Goal: Task Accomplishment & Management: Manage account settings

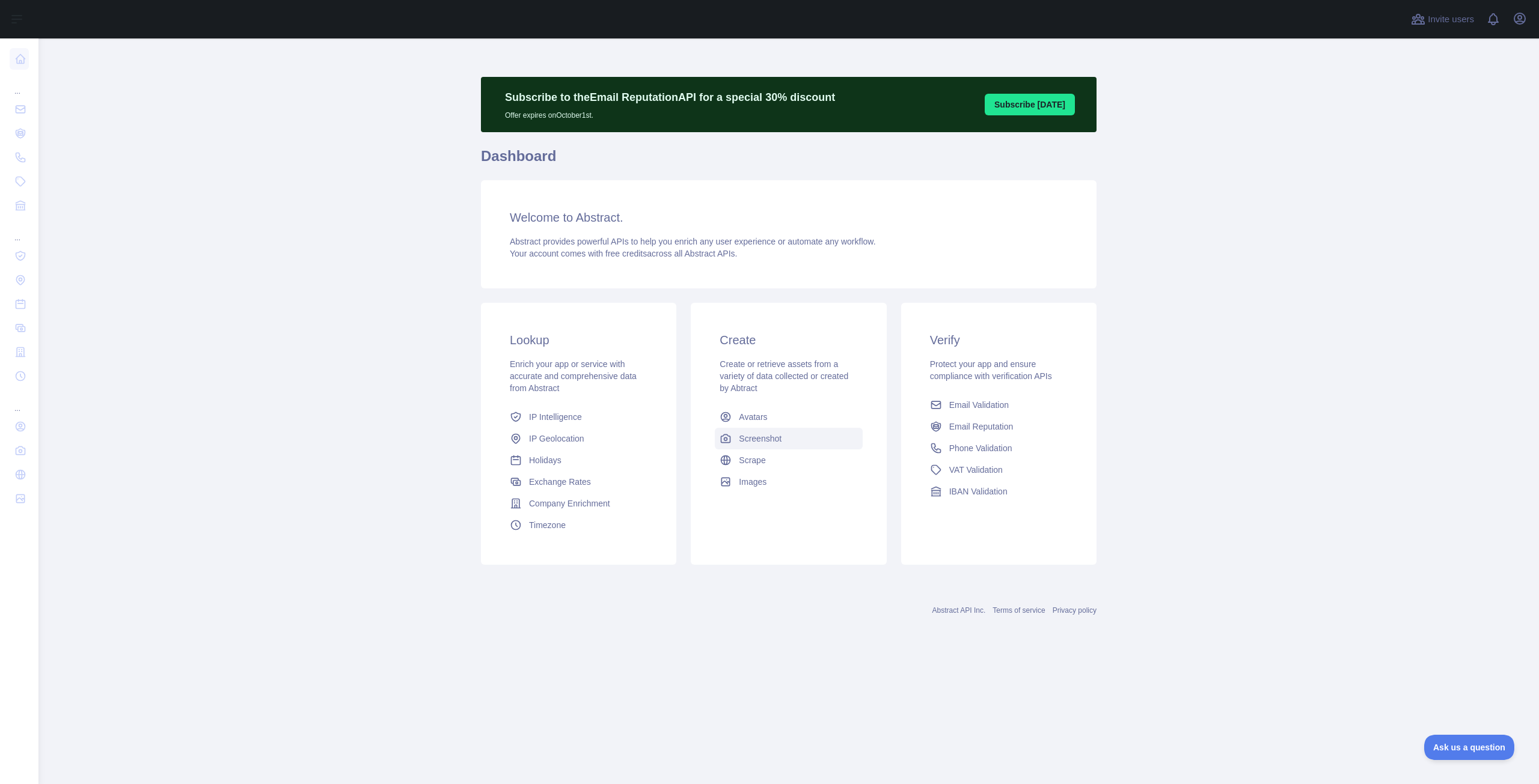
click at [766, 441] on span "Screenshot" at bounding box center [760, 438] width 42 height 12
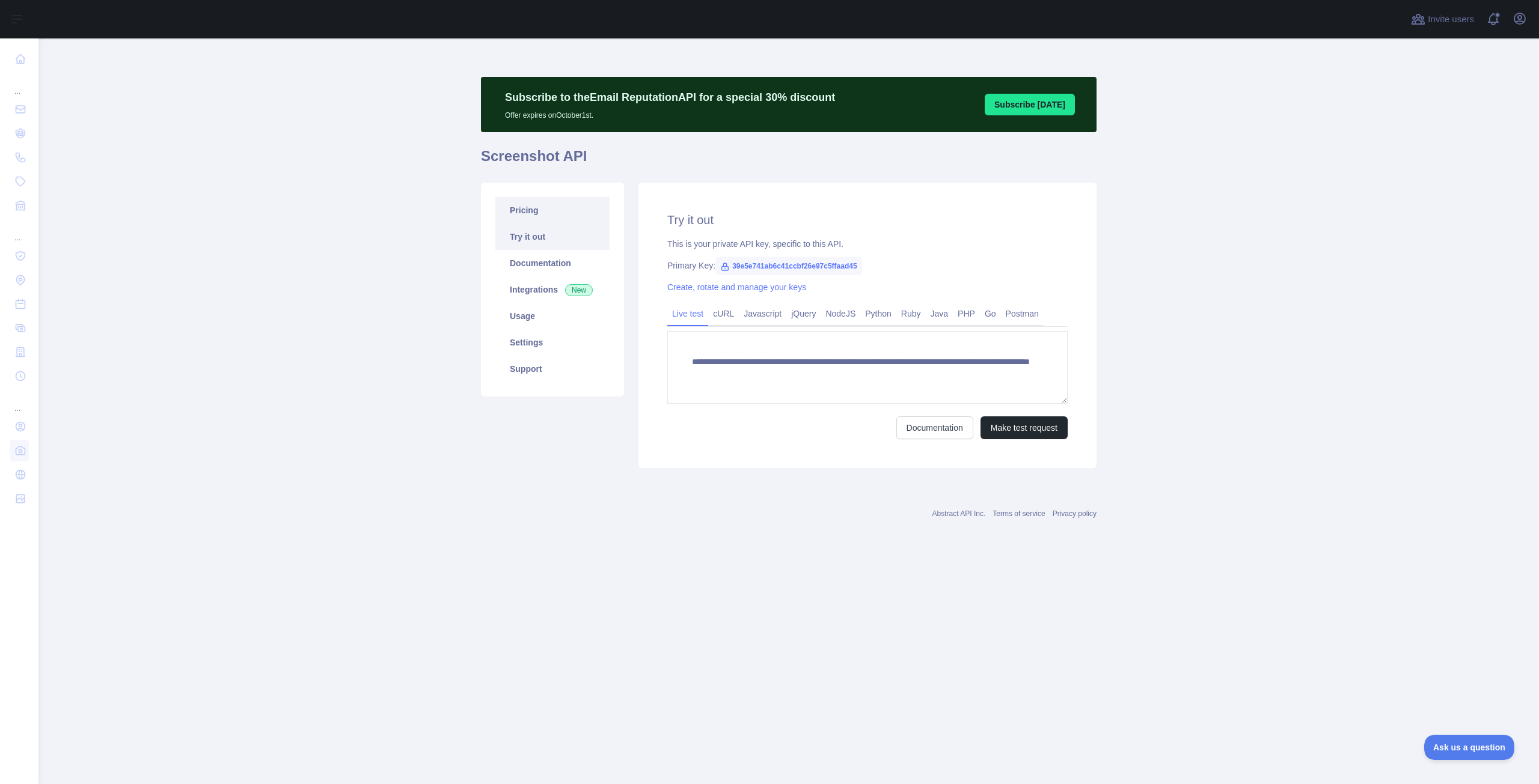
click at [528, 213] on link "Pricing" at bounding box center [552, 210] width 115 height 26
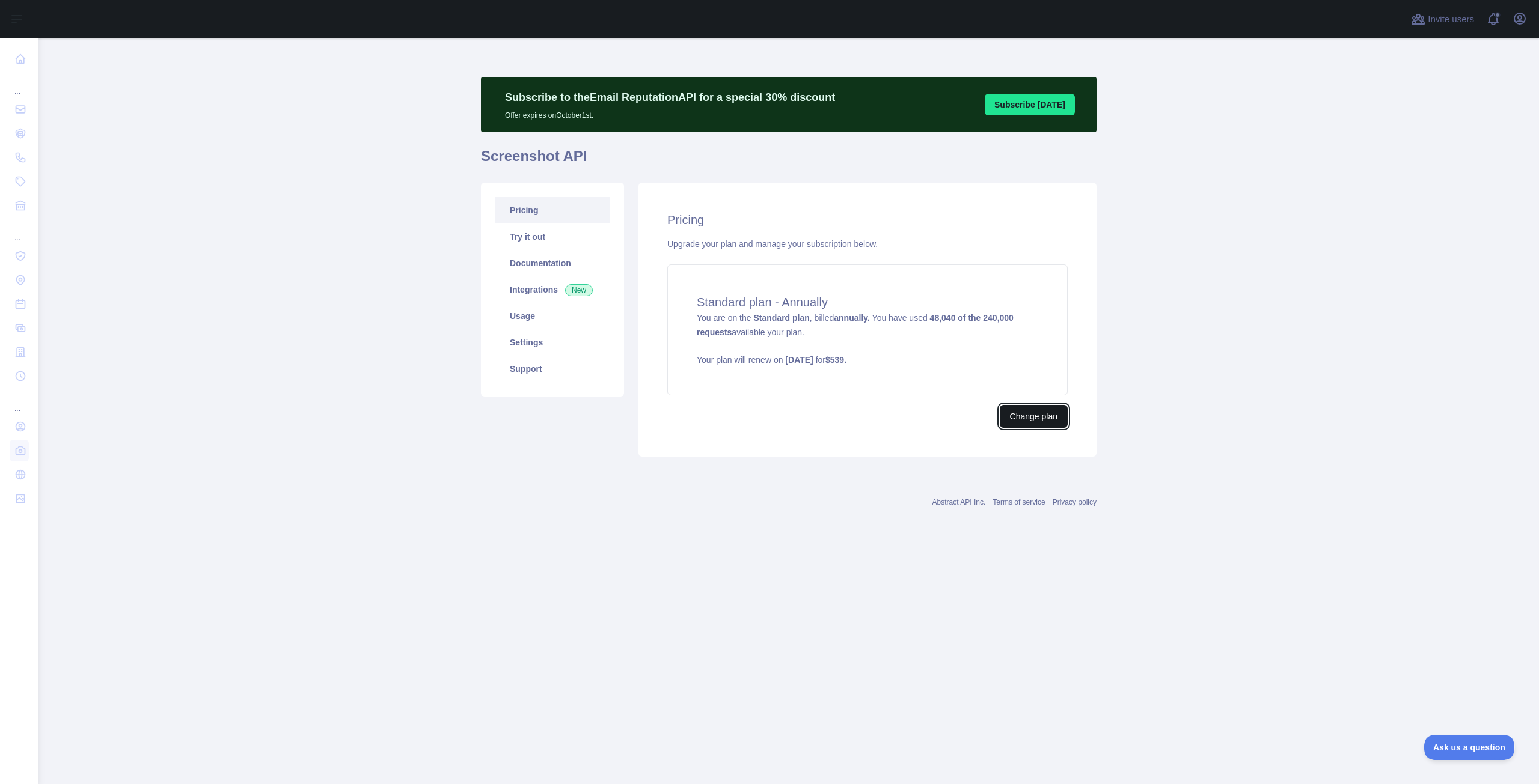
click at [1025, 423] on button "Change plan" at bounding box center [1034, 416] width 68 height 23
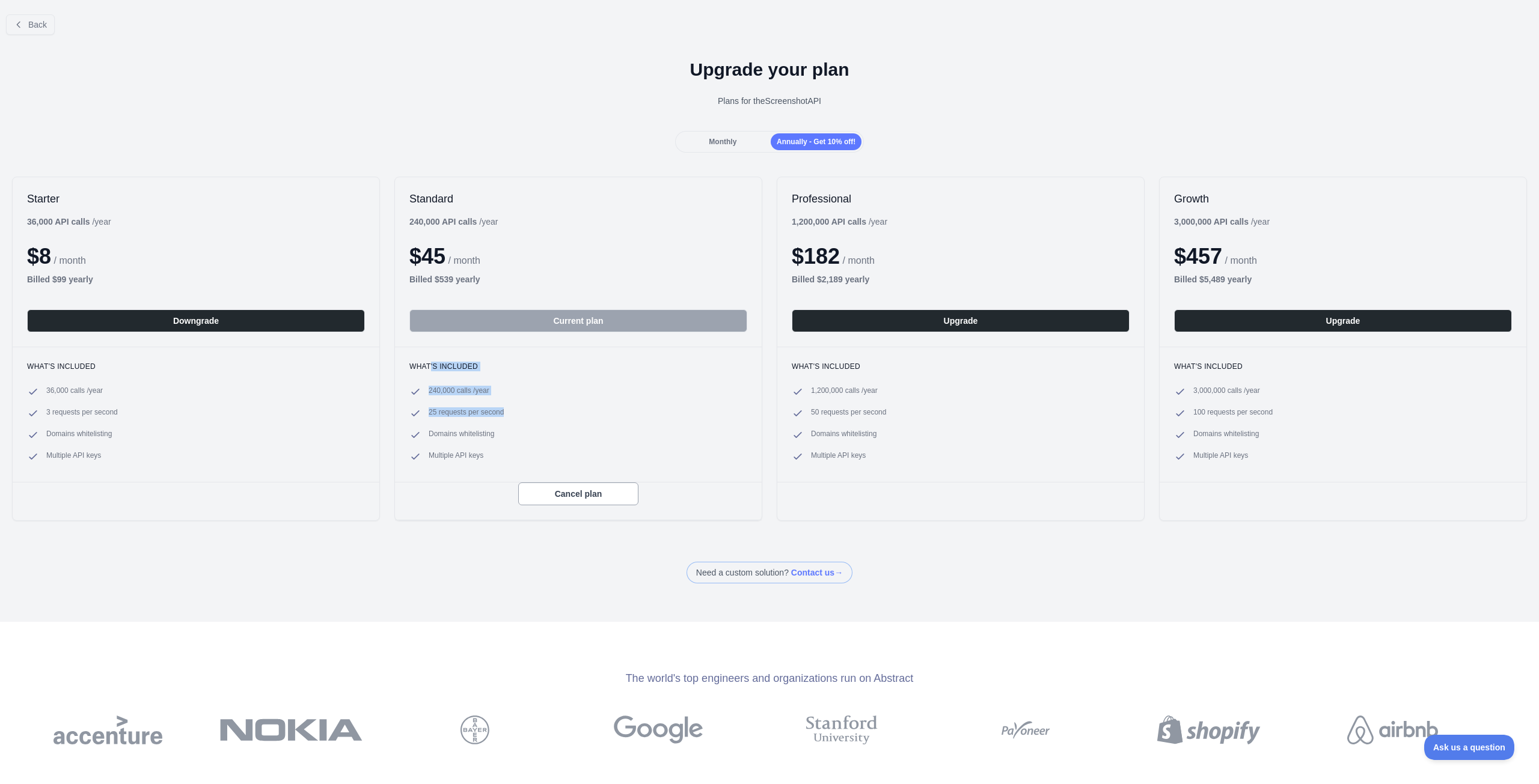
drag, startPoint x: 513, startPoint y: 411, endPoint x: 429, endPoint y: 359, distance: 98.8
click at [429, 359] on div "What's included 240,000 calls / year 25 requests per second Domains whitelistin…" at bounding box center [579, 414] width 367 height 135
click at [545, 434] on li "Domains whitelisting" at bounding box center [579, 435] width 338 height 12
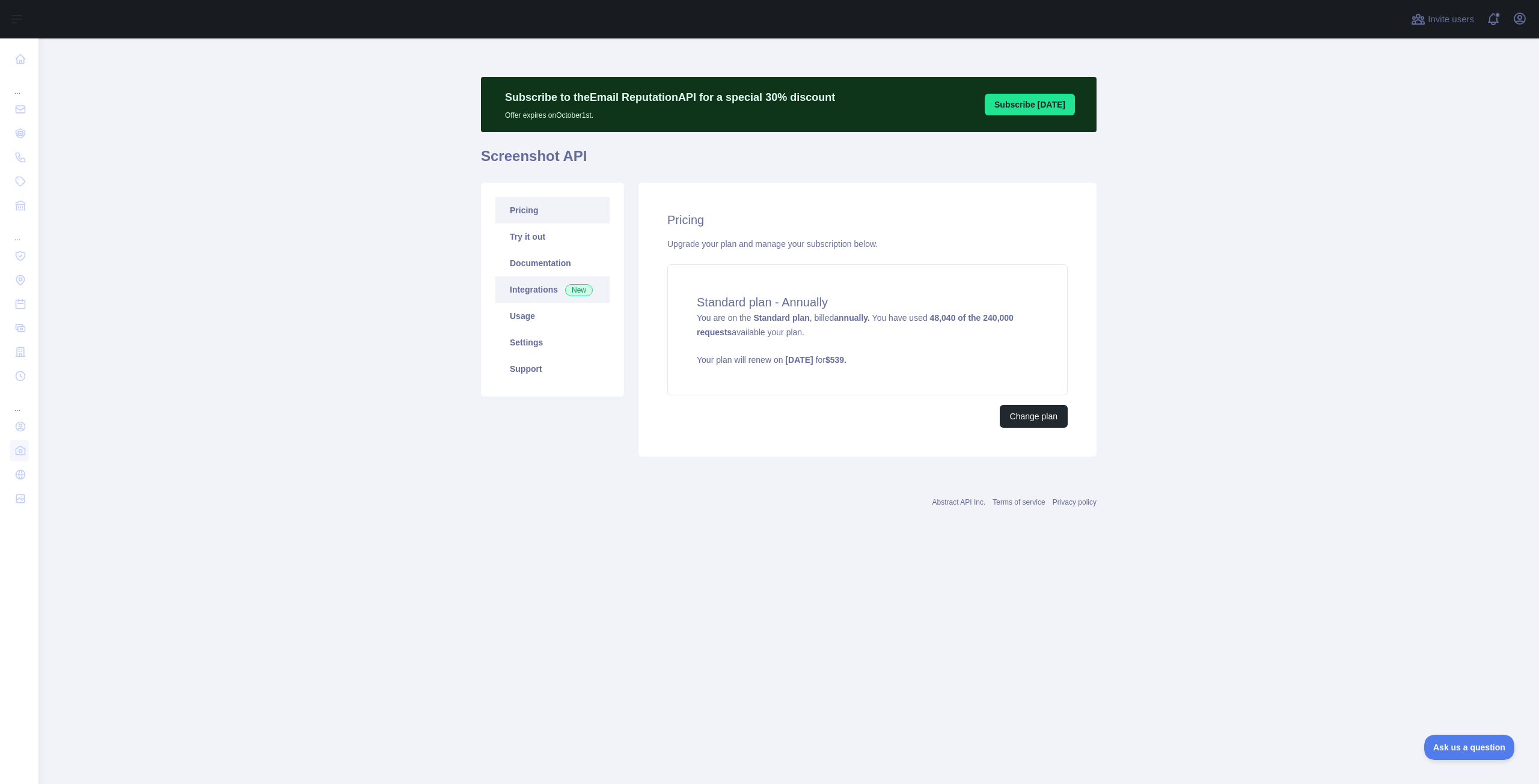
click at [545, 296] on link "Integrations New" at bounding box center [552, 289] width 115 height 26
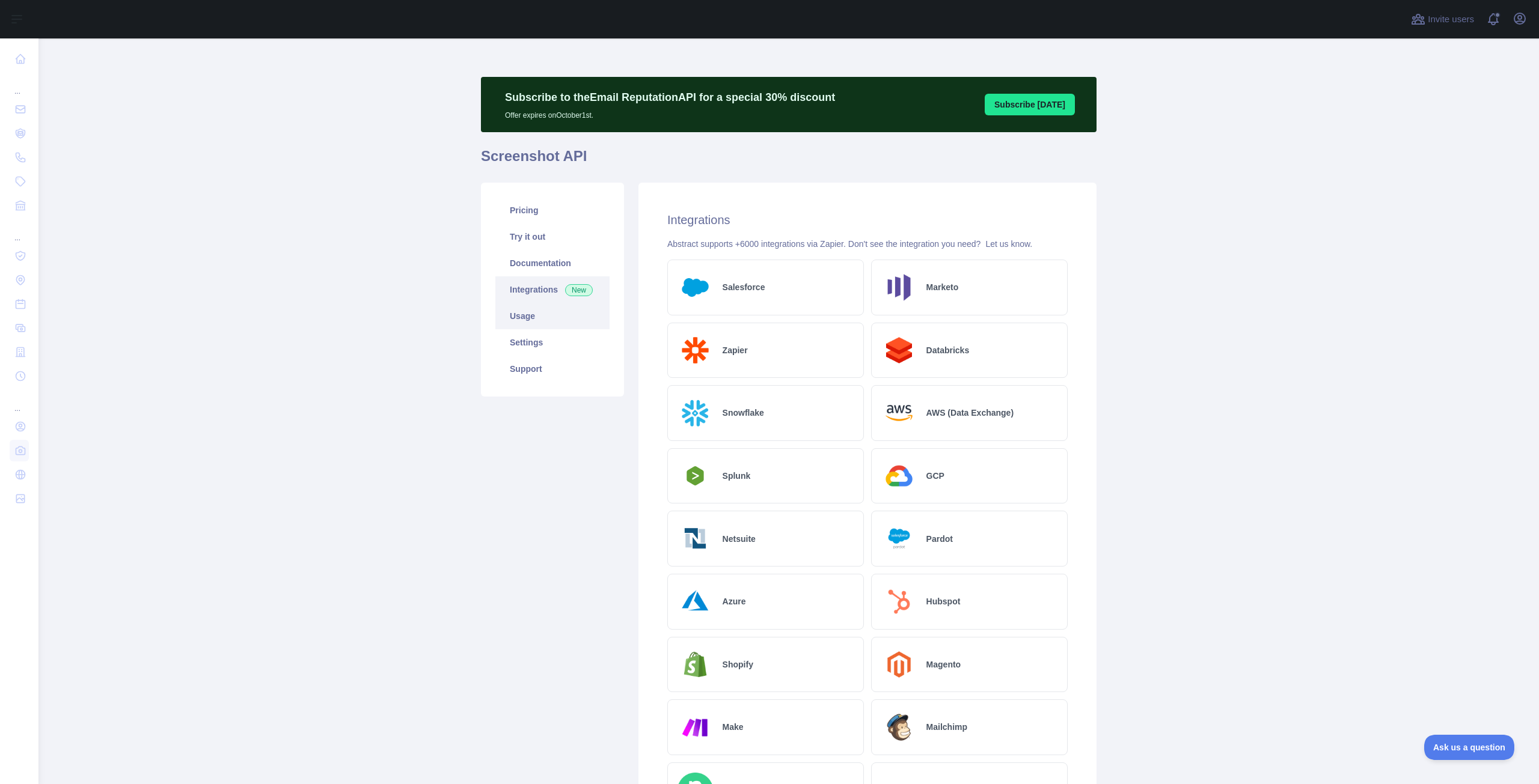
click at [512, 324] on link "Usage" at bounding box center [552, 315] width 115 height 26
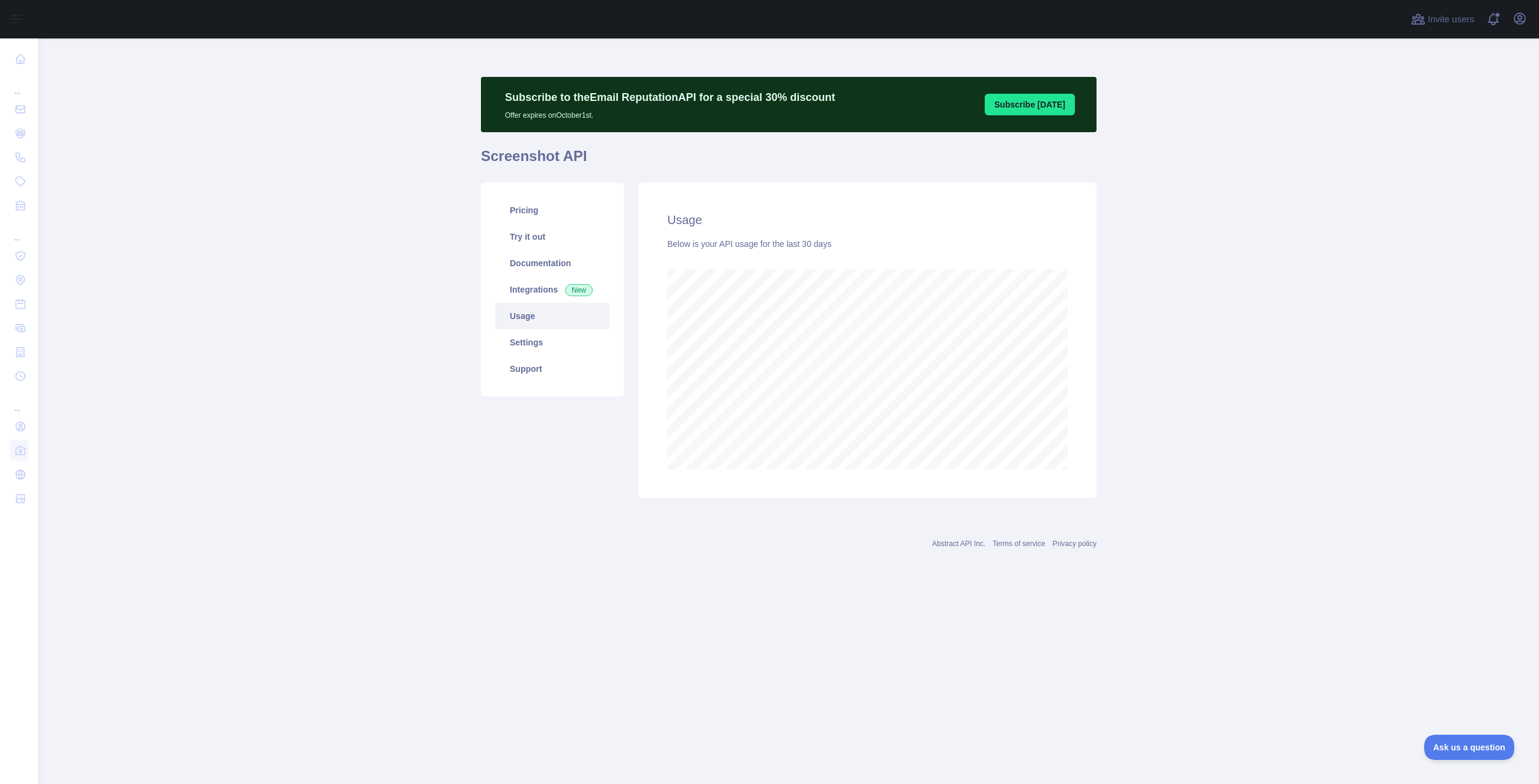
scroll to position [746, 1501]
